Goal: Information Seeking & Learning: Check status

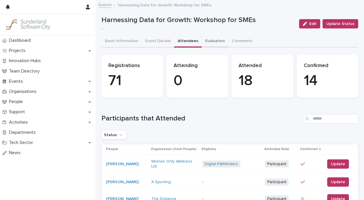
click at [205, 39] on button "Evaluation" at bounding box center [215, 41] width 27 height 12
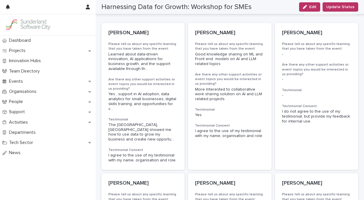
scroll to position [93, 0]
click at [124, 34] on p "[PERSON_NAME]" at bounding box center [142, 33] width 69 height 6
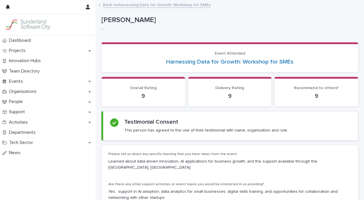
click at [100, 4] on icon at bounding box center [99, 4] width 2 height 3
click at [122, 5] on link "Back to Harnessing Data for Growth: Workshop for SMEs" at bounding box center [157, 4] width 108 height 7
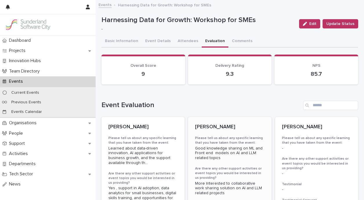
click at [207, 126] on p "[PERSON_NAME]" at bounding box center [229, 127] width 69 height 6
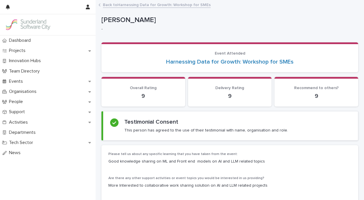
click at [151, 5] on link "Back to Harnessing Data for Growth: Workshop for SMEs" at bounding box center [157, 4] width 108 height 7
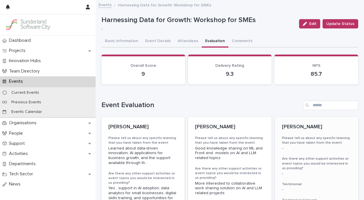
click at [291, 125] on p "[PERSON_NAME]" at bounding box center [316, 127] width 69 height 6
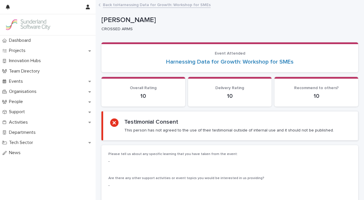
click at [130, 4] on link "Back to Harnessing Data for Growth: Workshop for SMEs" at bounding box center [157, 4] width 108 height 7
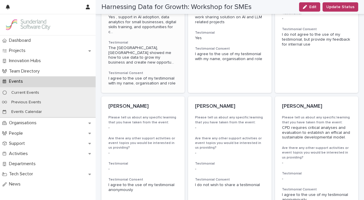
scroll to position [187, 0]
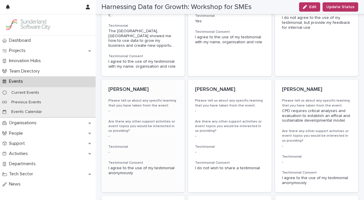
click at [134, 86] on p "[PERSON_NAME]" at bounding box center [142, 89] width 69 height 6
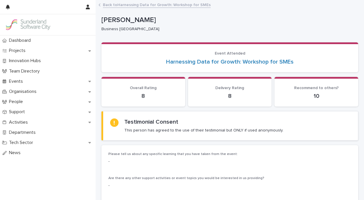
click at [120, 4] on link "Back to Harnessing Data for Growth: Workshop for SMEs" at bounding box center [157, 4] width 108 height 7
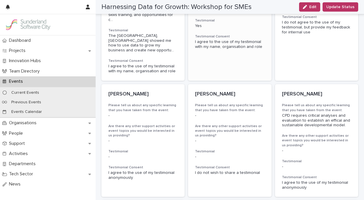
scroll to position [184, 0]
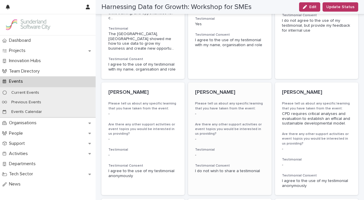
click at [214, 89] on p "[PERSON_NAME]" at bounding box center [229, 92] width 69 height 6
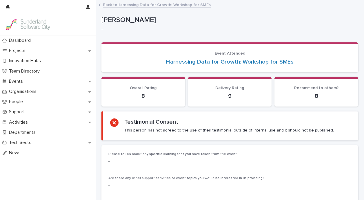
click at [115, 5] on link "Back to Harnessing Data for Growth: Workshop for SMEs" at bounding box center [157, 4] width 108 height 7
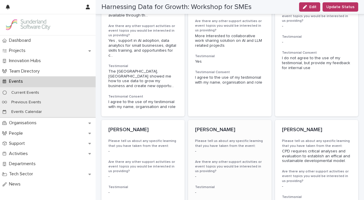
scroll to position [147, 0]
click at [301, 126] on p "[PERSON_NAME]" at bounding box center [316, 129] width 69 height 6
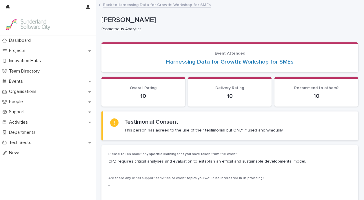
click at [170, 6] on link "Back to Harnessing Data for Growth: Workshop for SMEs" at bounding box center [157, 4] width 108 height 7
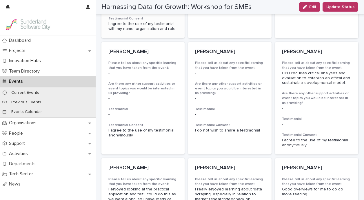
scroll to position [226, 0]
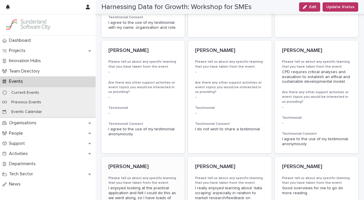
click at [124, 163] on p "[PERSON_NAME]" at bounding box center [142, 166] width 69 height 6
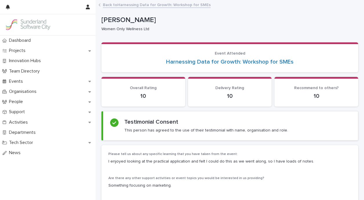
click at [160, 4] on link "Back to Harnessing Data for Growth: Workshop for SMEs" at bounding box center [157, 4] width 108 height 7
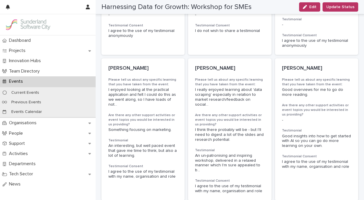
scroll to position [325, 0]
click at [214, 65] on p "[PERSON_NAME]" at bounding box center [229, 68] width 69 height 6
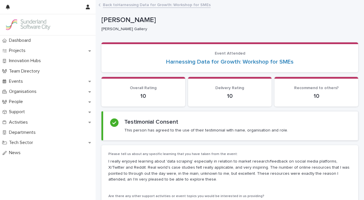
click at [158, 5] on link "Back to Harnessing Data for Growth: Workshop for SMEs" at bounding box center [157, 4] width 108 height 7
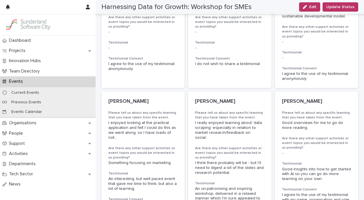
scroll to position [292, 0]
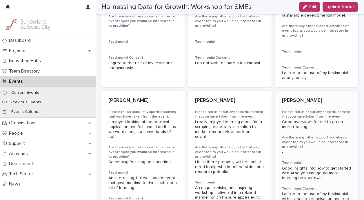
click at [292, 97] on p "[PERSON_NAME]" at bounding box center [316, 100] width 69 height 6
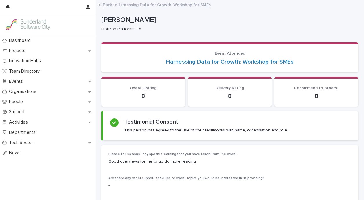
click at [159, 5] on link "Back to Harnessing Data for Growth: Workshop for SMEs" at bounding box center [157, 4] width 108 height 7
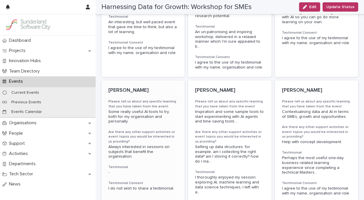
scroll to position [460, 0]
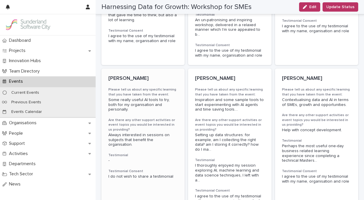
click at [128, 75] on p "[PERSON_NAME]" at bounding box center [142, 78] width 69 height 6
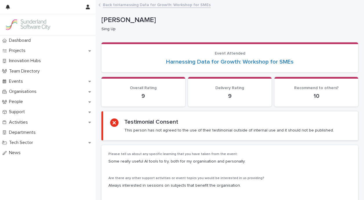
click at [127, 4] on link "Back to Harnessing Data for Growth: Workshop for SMEs" at bounding box center [157, 4] width 108 height 7
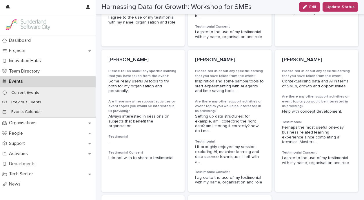
scroll to position [471, 0]
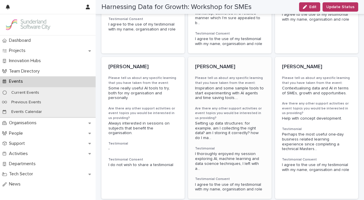
click at [207, 64] on p "[PERSON_NAME]" at bounding box center [229, 67] width 69 height 6
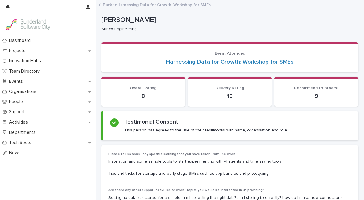
click at [144, 3] on link "Back to Harnessing Data for Growth: Workshop for SMEs" at bounding box center [157, 4] width 108 height 7
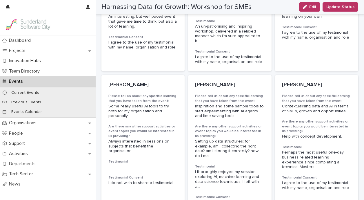
scroll to position [456, 0]
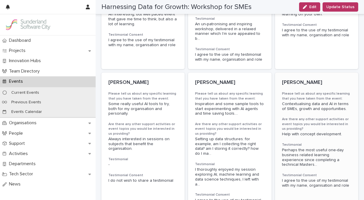
click at [293, 79] on p "[PERSON_NAME]" at bounding box center [316, 82] width 69 height 6
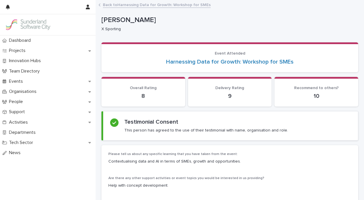
click at [147, 5] on link "Back to Harnessing Data for Growth: Workshop for SMEs" at bounding box center [157, 4] width 108 height 7
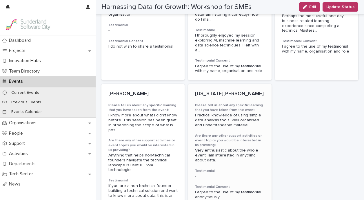
scroll to position [601, 0]
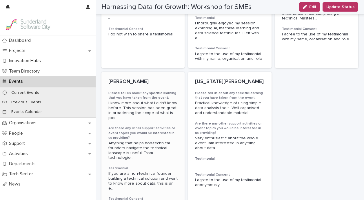
click at [129, 78] on p "[PERSON_NAME]" at bounding box center [142, 81] width 69 height 6
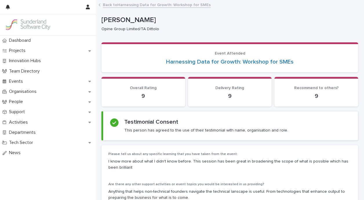
click at [119, 5] on link "Back to Harnessing Data for Growth: Workshop for SMEs" at bounding box center [157, 4] width 108 height 7
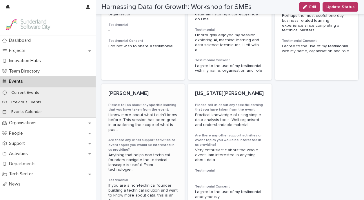
scroll to position [537, 0]
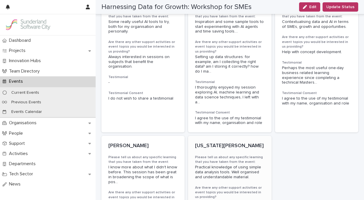
click at [213, 142] on p "[US_STATE][PERSON_NAME]" at bounding box center [229, 145] width 69 height 6
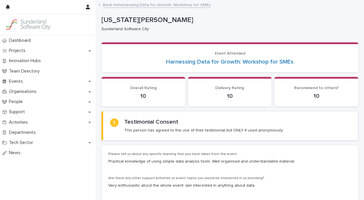
click at [150, 6] on link "Back to Harnessing Data for Growth: Workshop for SMEs" at bounding box center [157, 4] width 108 height 7
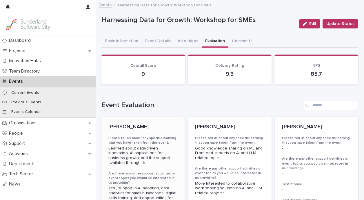
click at [131, 124] on p "[PERSON_NAME]" at bounding box center [142, 127] width 69 height 6
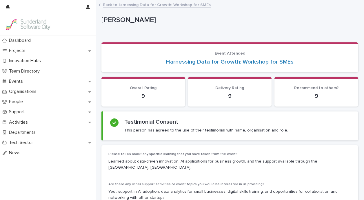
click at [113, 6] on link "Back to Harnessing Data for Growth: Workshop for SMEs" at bounding box center [157, 4] width 108 height 7
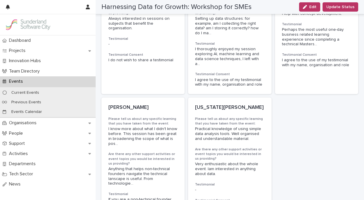
scroll to position [593, 0]
